Goal: Task Accomplishment & Management: Use online tool/utility

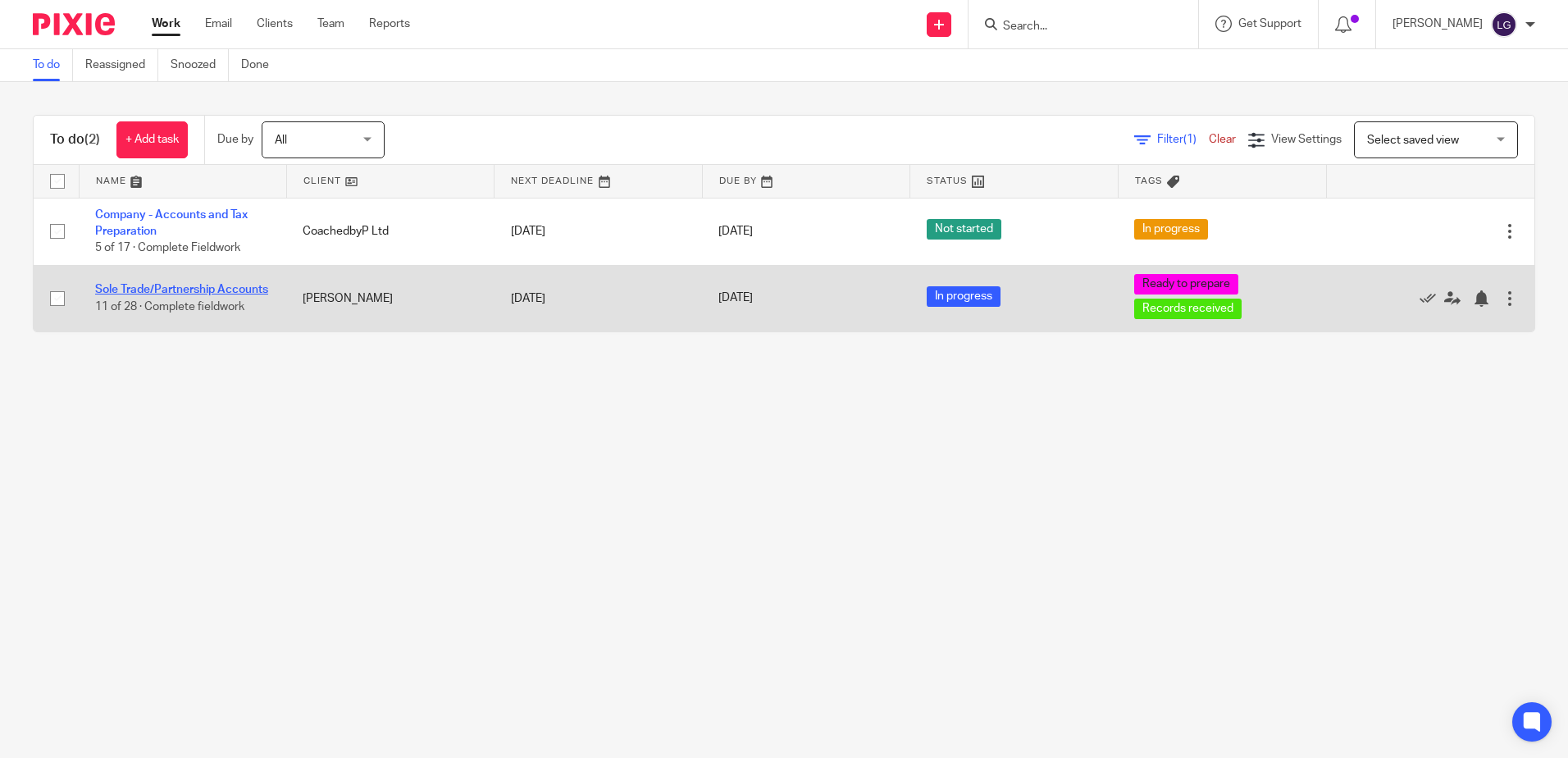
click at [126, 286] on link "Sole Trade/Partnership Accounts" at bounding box center [181, 290] width 173 height 11
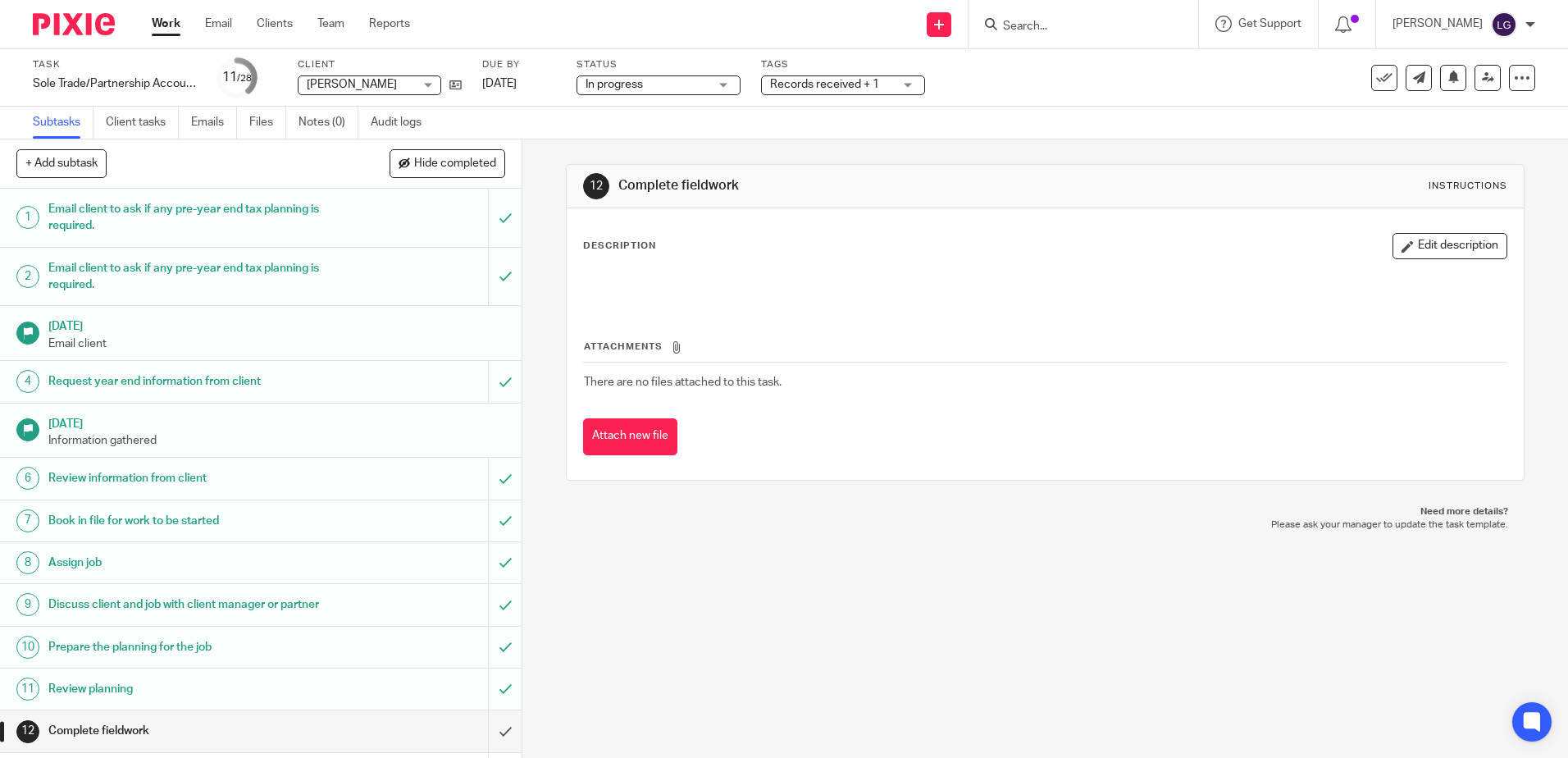
scroll to position [246, 0]
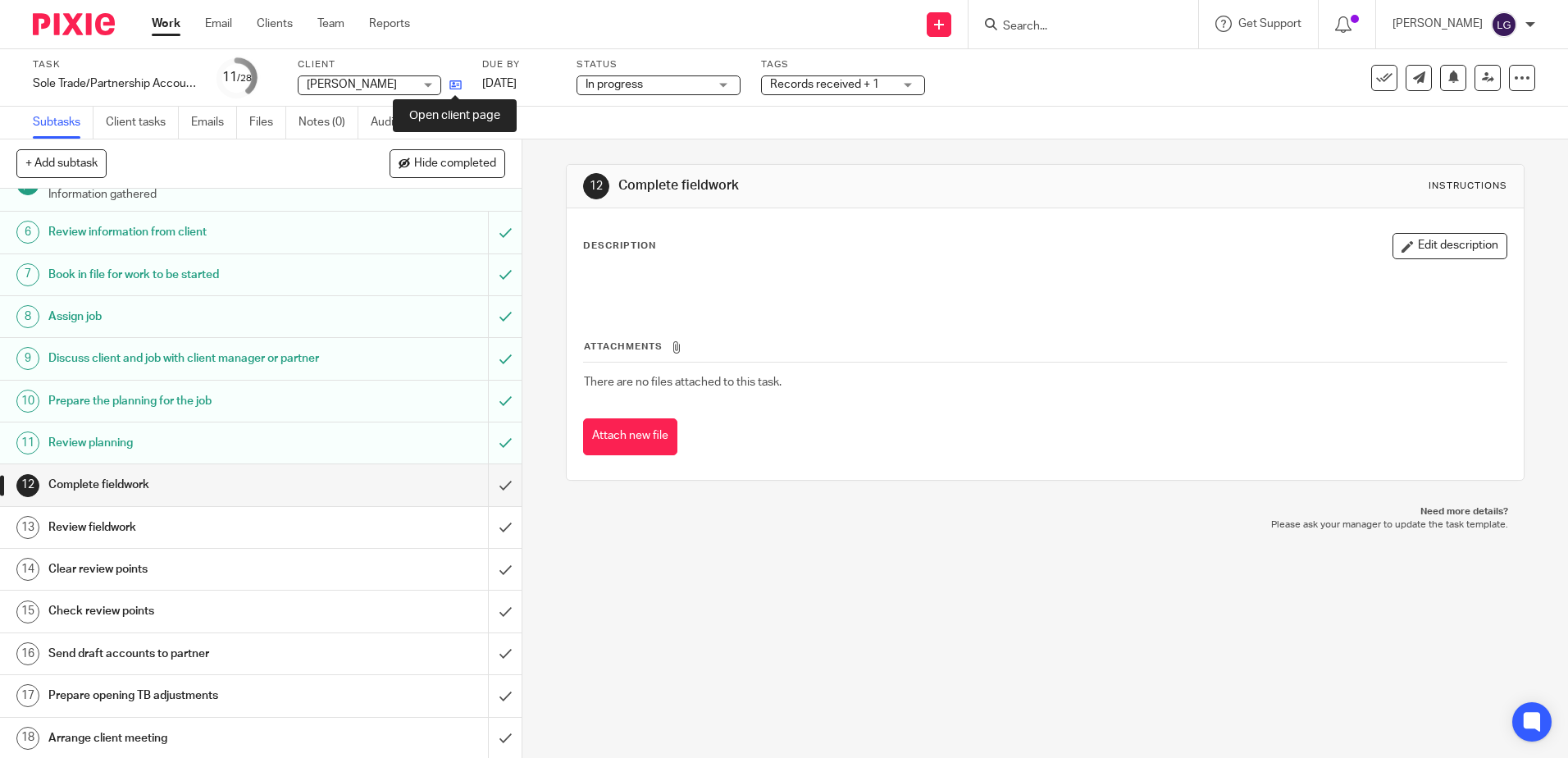
click at [453, 84] on icon at bounding box center [455, 84] width 12 height 12
